Goal: Find specific page/section: Find specific page/section

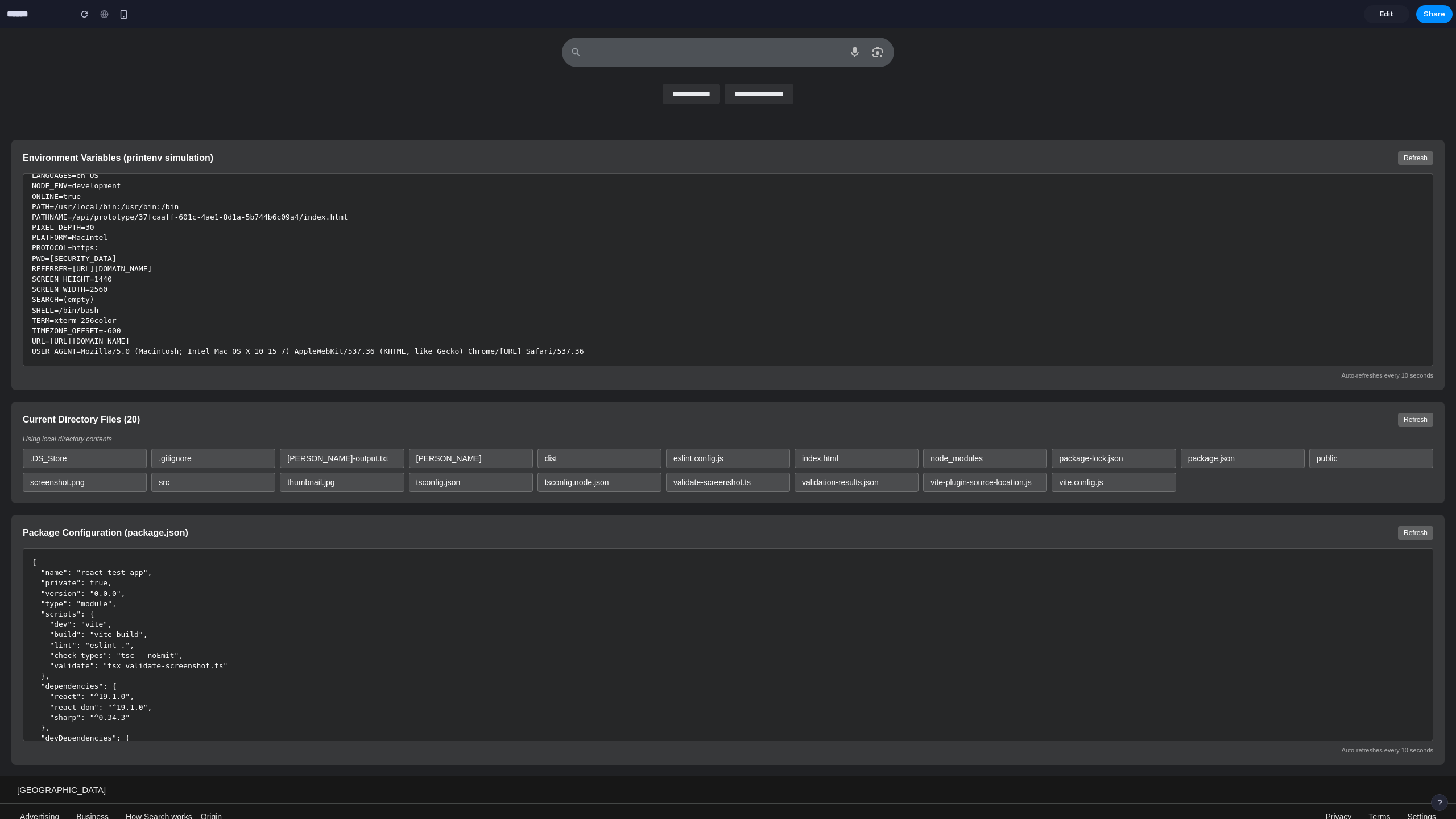
scroll to position [216, 0]
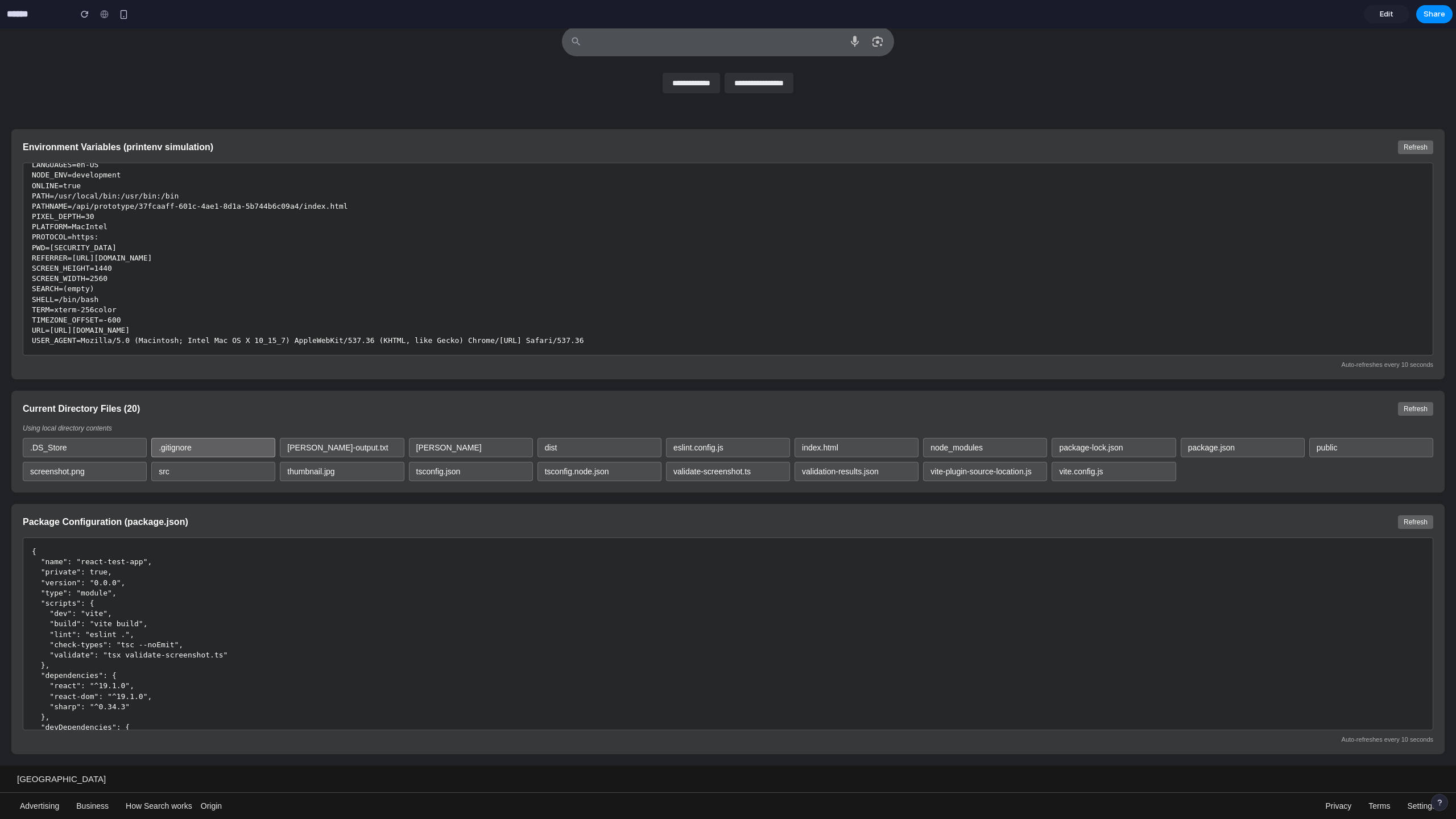
click at [249, 453] on div ".gitignore" at bounding box center [213, 448] width 124 height 19
click at [116, 440] on div ".DS_Store" at bounding box center [85, 448] width 124 height 19
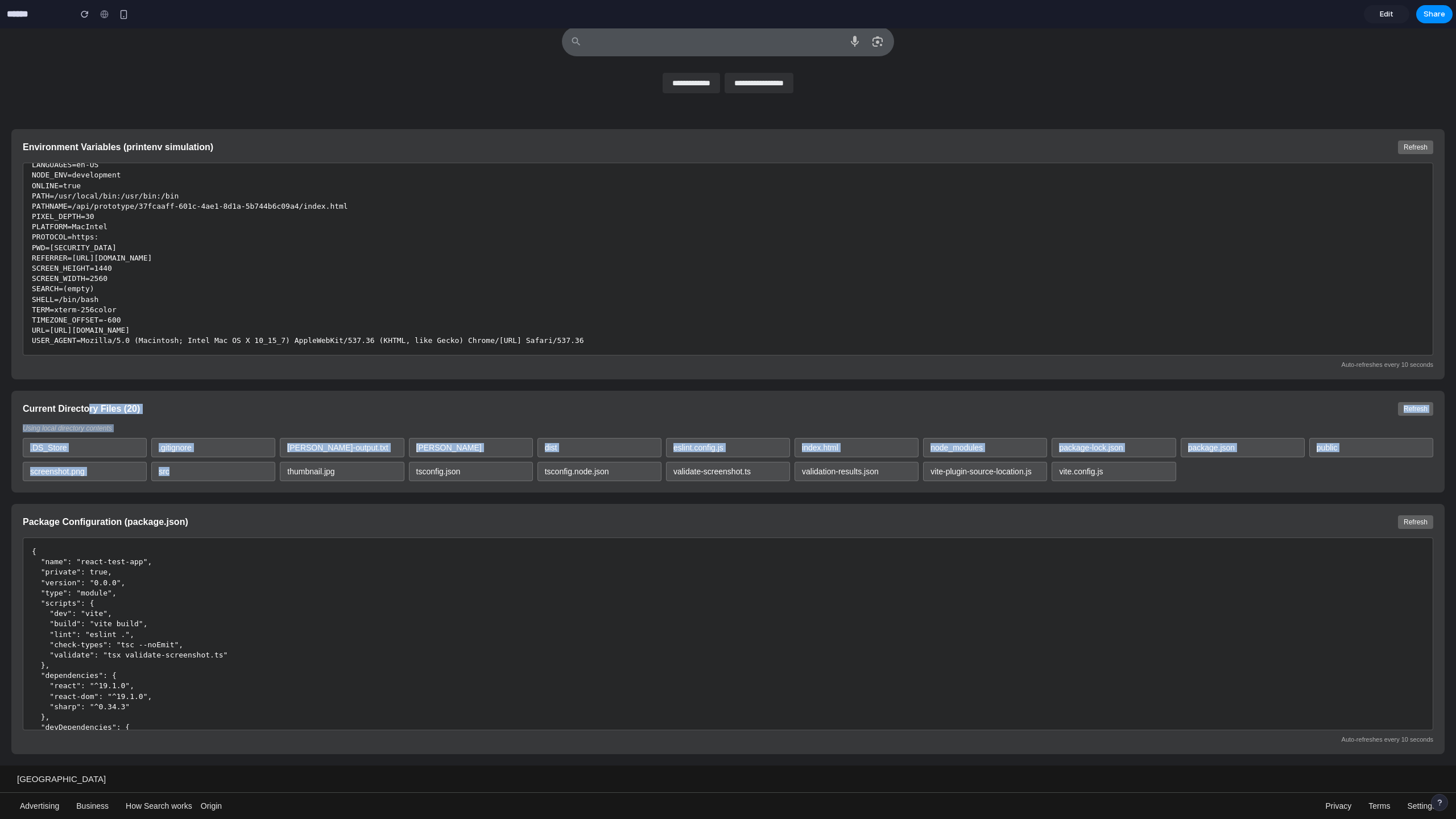
drag, startPoint x: 89, startPoint y: 411, endPoint x: 234, endPoint y: 482, distance: 161.4
click at [234, 482] on div "Current Directory Files ( 20 ) Refresh Using local directory contents .DS_Store…" at bounding box center [728, 442] width 1434 height 102
drag, startPoint x: 234, startPoint y: 482, endPoint x: 239, endPoint y: 422, distance: 60.2
click at [239, 422] on div "Current Directory Files ( 20 ) Refresh Using local directory contents .DS_Store…" at bounding box center [728, 442] width 1434 height 102
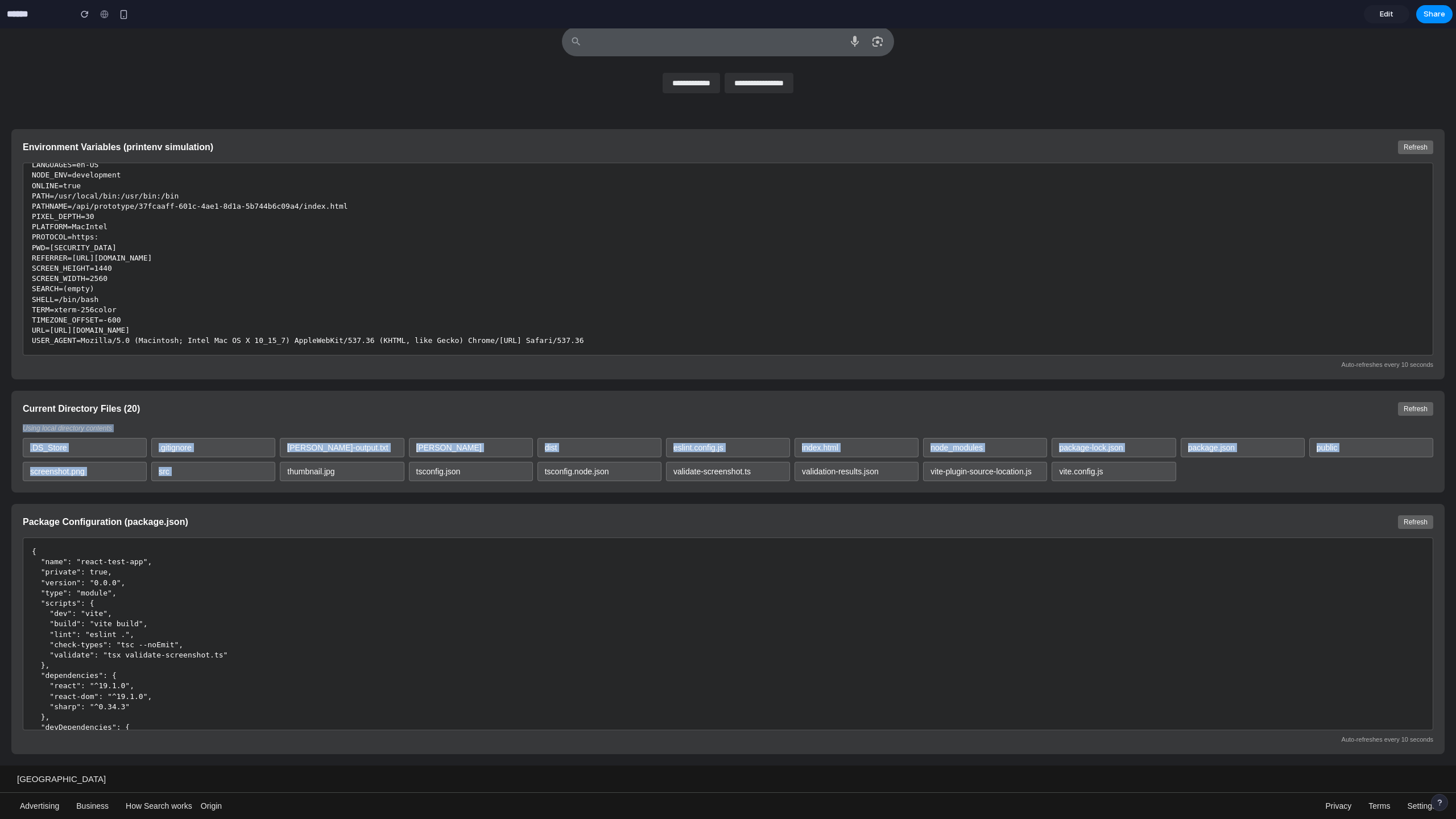
click at [239, 422] on div "Current Directory Files ( 20 ) Refresh Using local directory contents .DS_Store…" at bounding box center [728, 442] width 1434 height 102
drag, startPoint x: 222, startPoint y: 405, endPoint x: 242, endPoint y: 499, distance: 96.1
click at [242, 499] on div "Environment Variables (printenv simulation) Refresh BROWSER=true COLOR_DEPTH=30…" at bounding box center [728, 441] width 1456 height 648
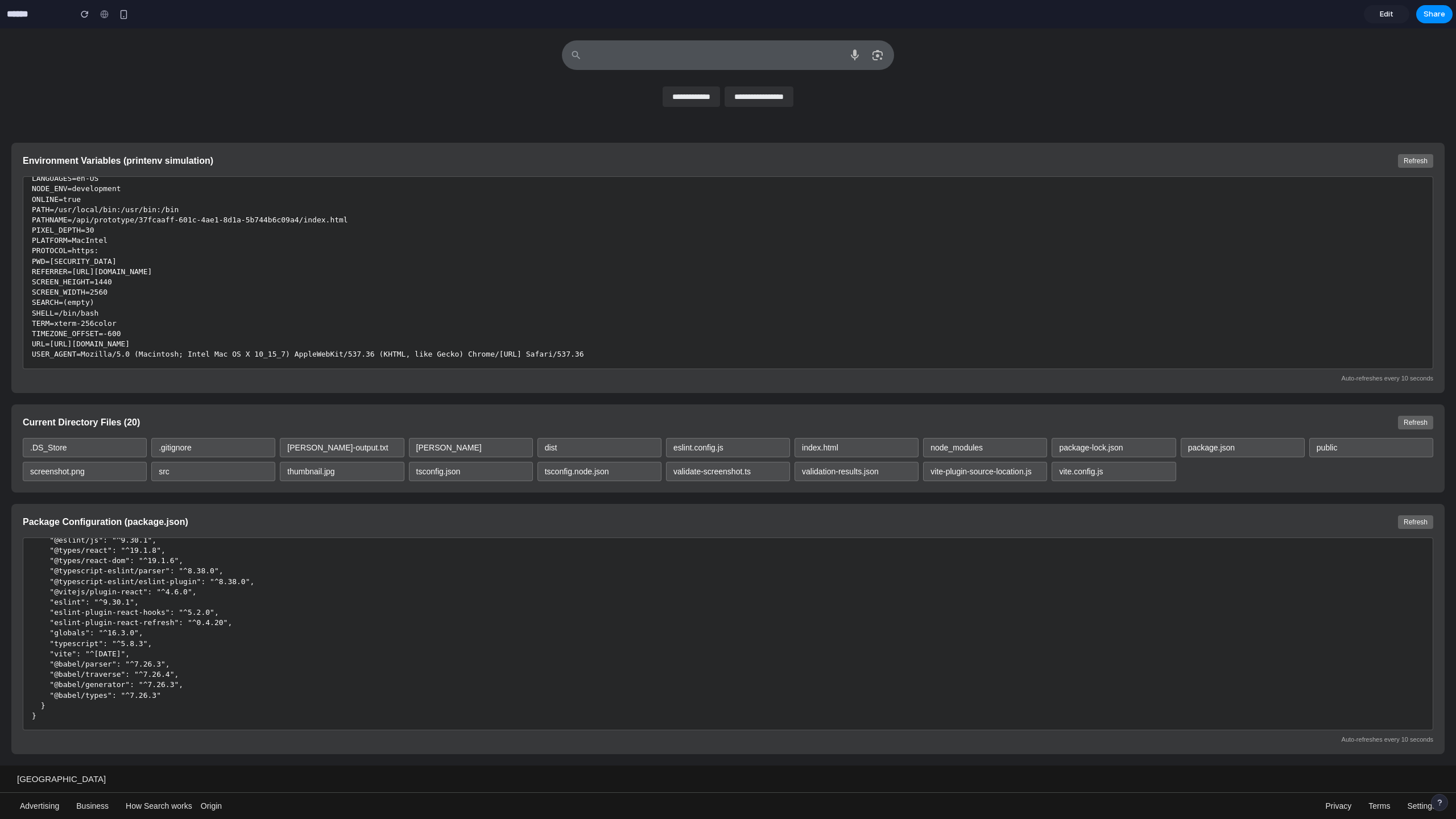
scroll to position [216, 0]
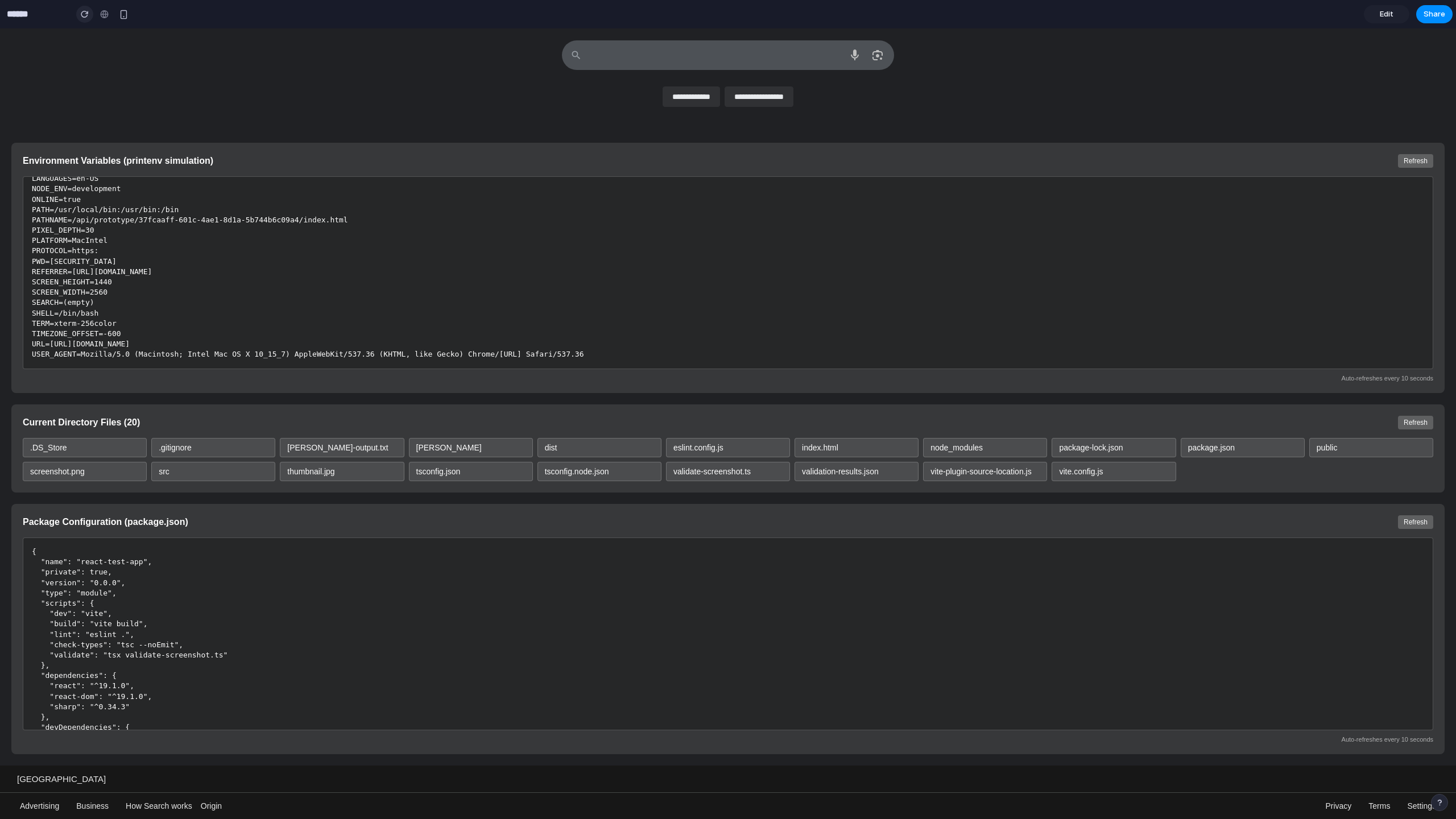
scroll to position [216, 0]
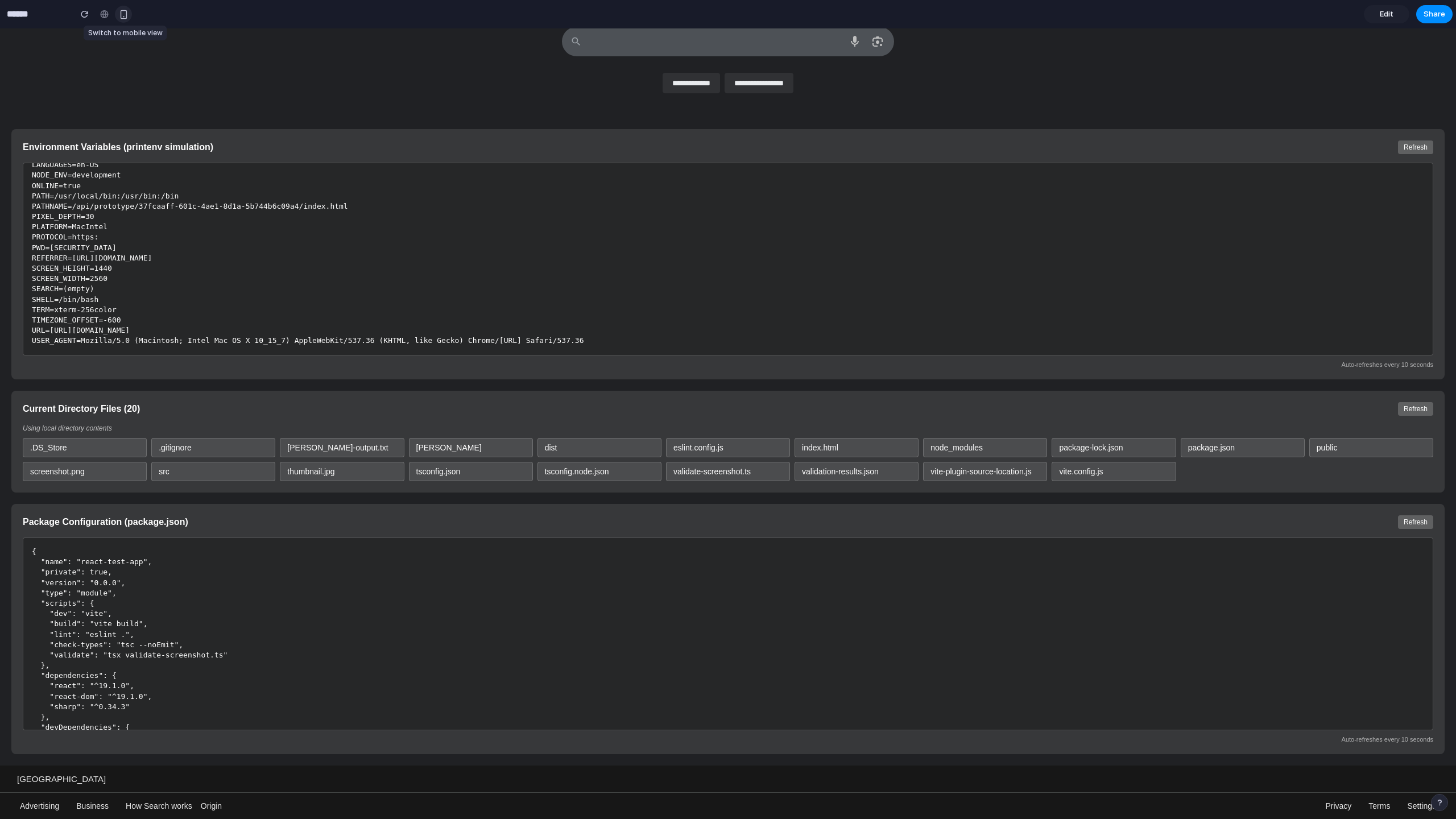
click at [122, 15] on div "button" at bounding box center [123, 14] width 9 height 9
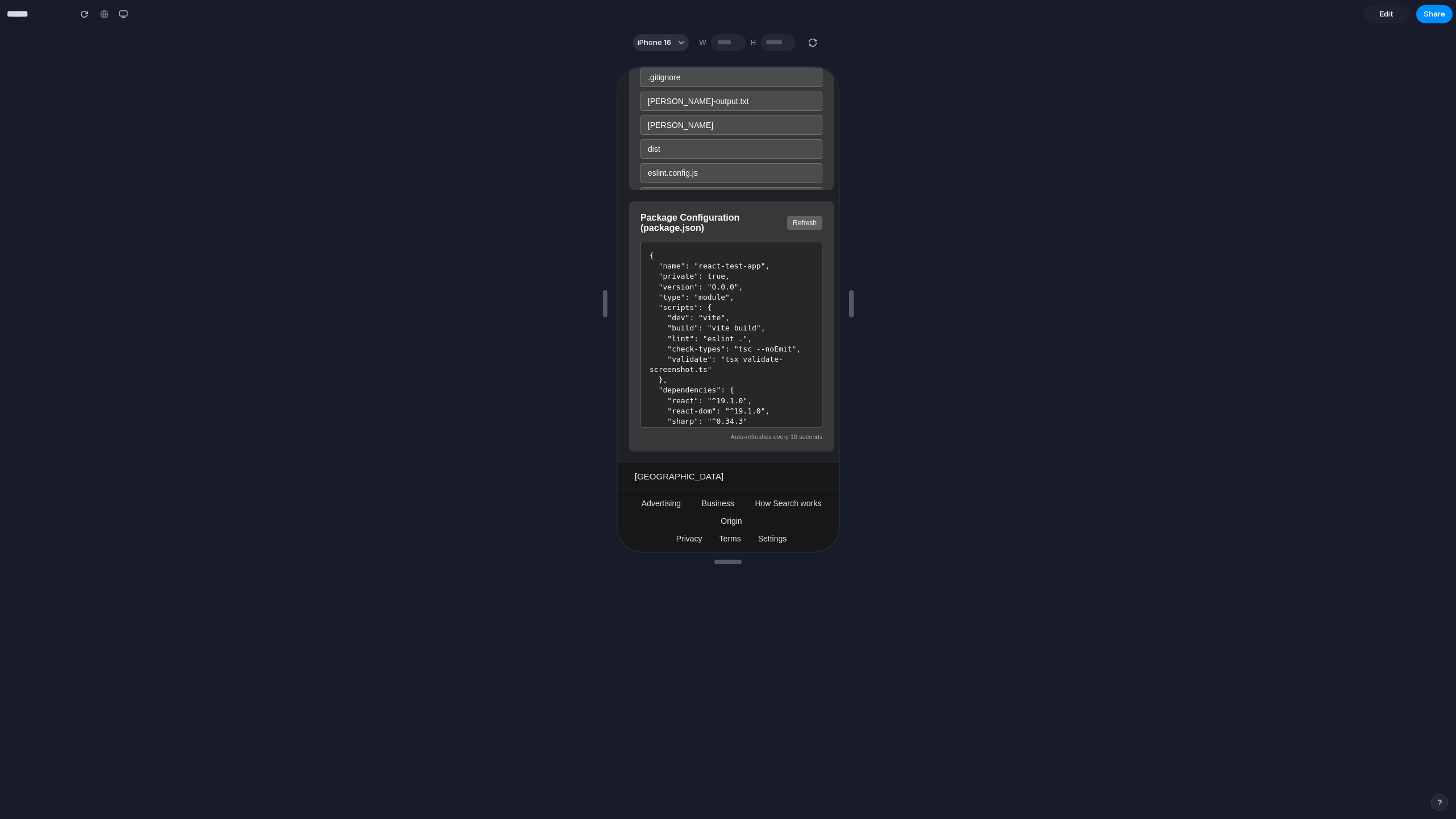
scroll to position [288, 0]
